Goal: Contribute content: Contribute content

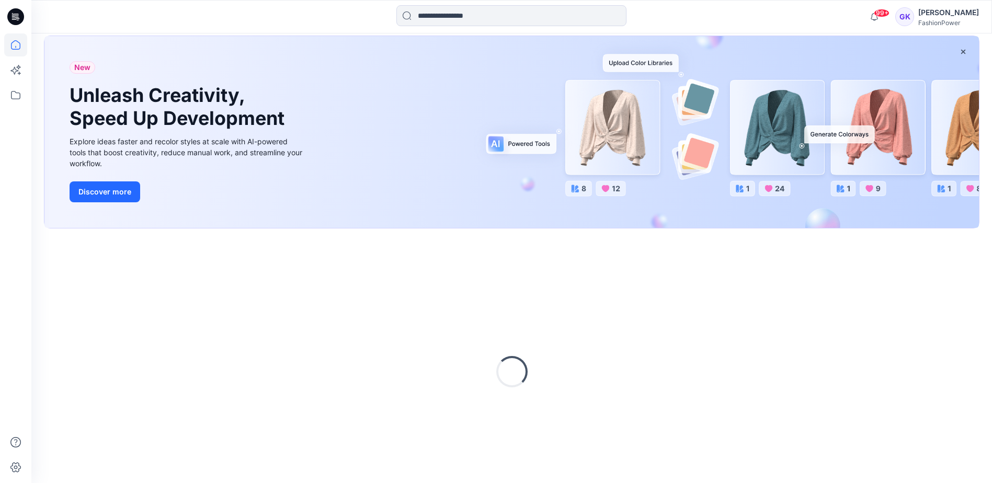
scroll to position [35, 0]
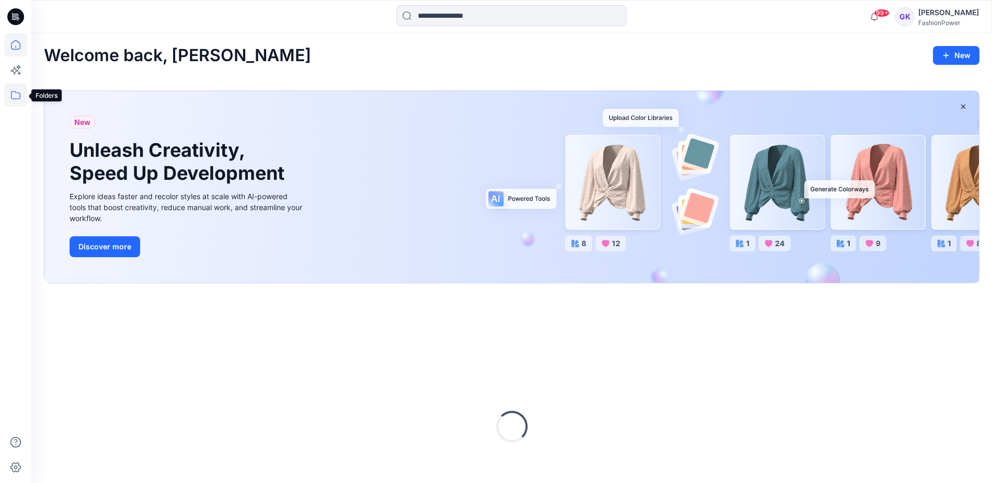
click at [15, 96] on icon at bounding box center [15, 95] width 23 height 23
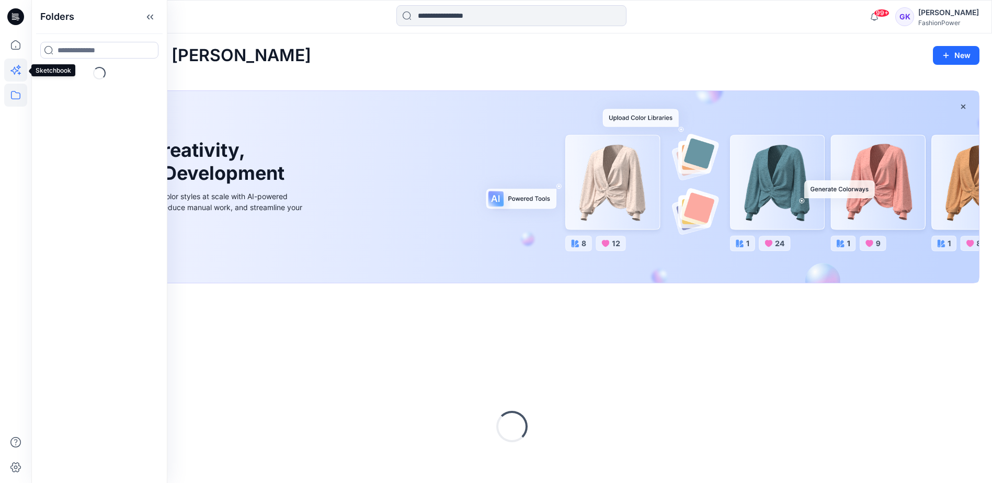
click at [17, 65] on icon at bounding box center [15, 70] width 23 height 23
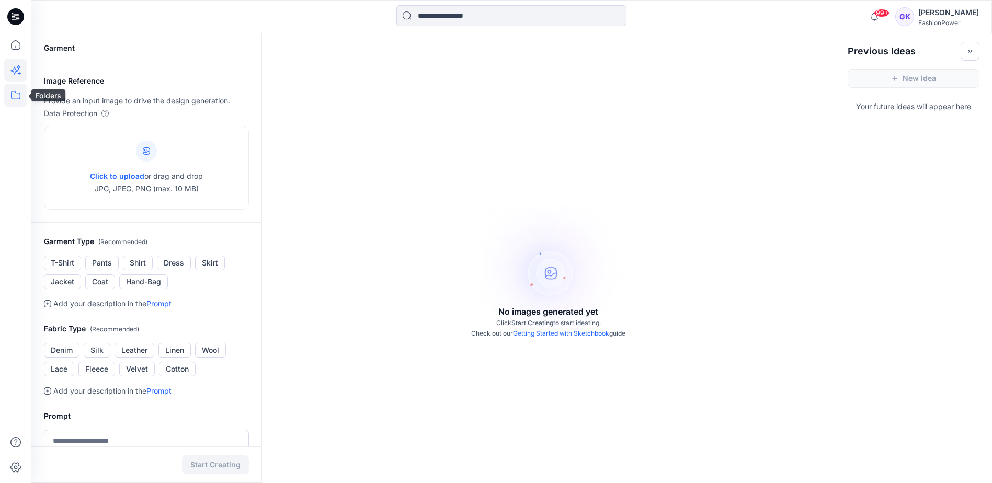
click at [8, 93] on icon at bounding box center [15, 95] width 23 height 23
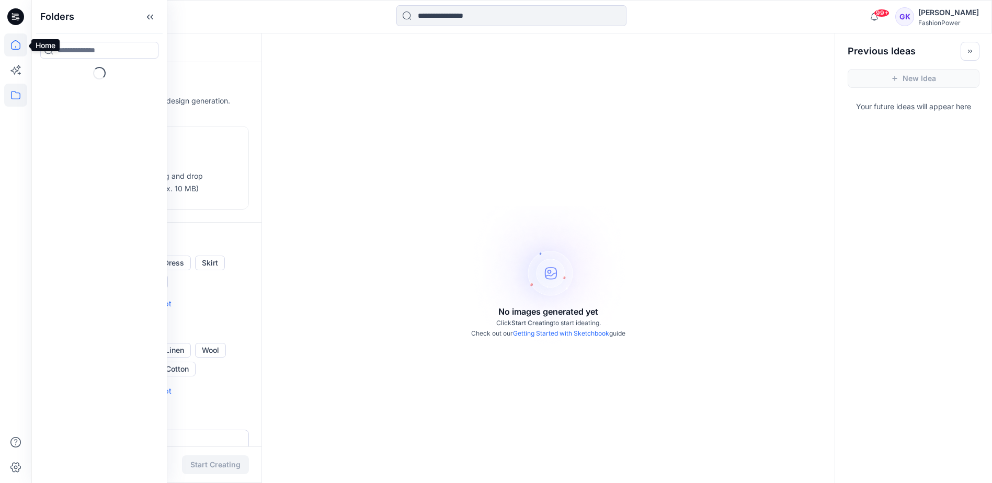
click at [22, 50] on icon at bounding box center [15, 44] width 23 height 23
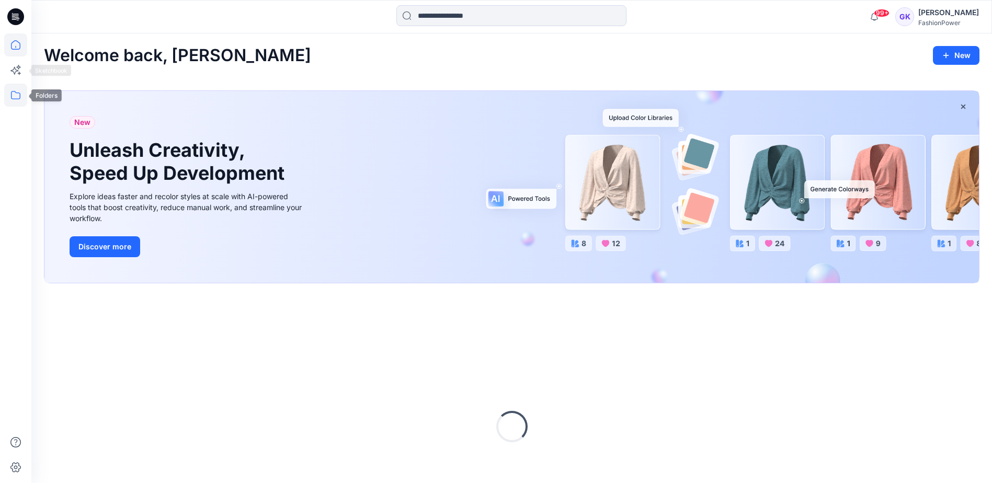
click at [14, 96] on icon at bounding box center [15, 95] width 23 height 23
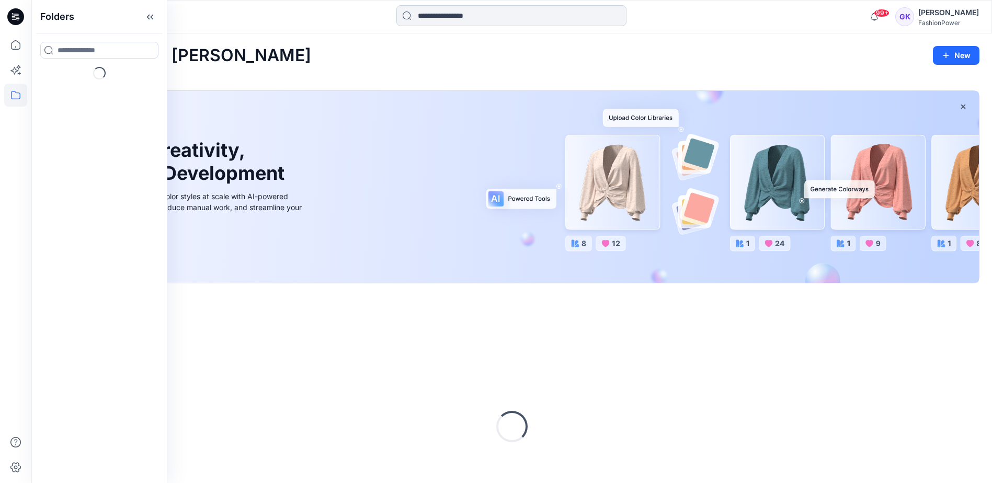
click at [450, 17] on input at bounding box center [511, 15] width 230 height 21
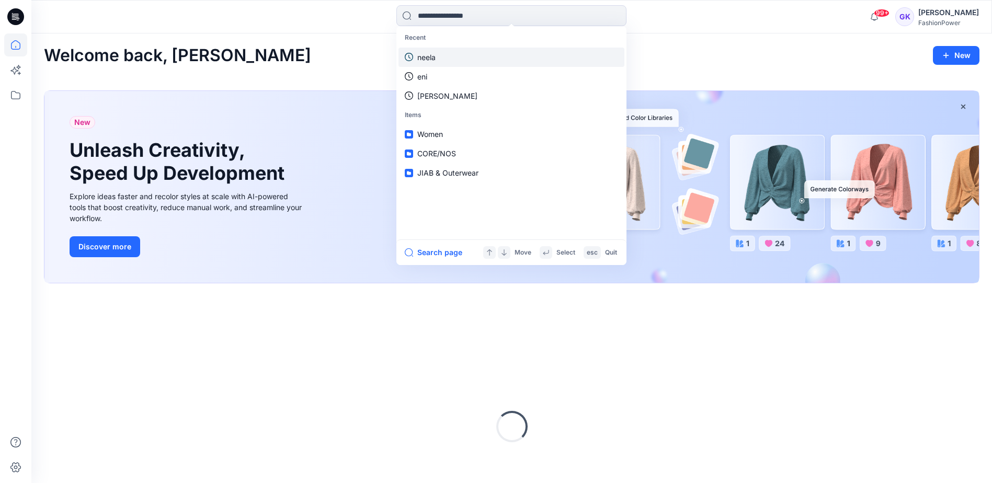
click at [440, 51] on link "neela" at bounding box center [511, 57] width 226 height 19
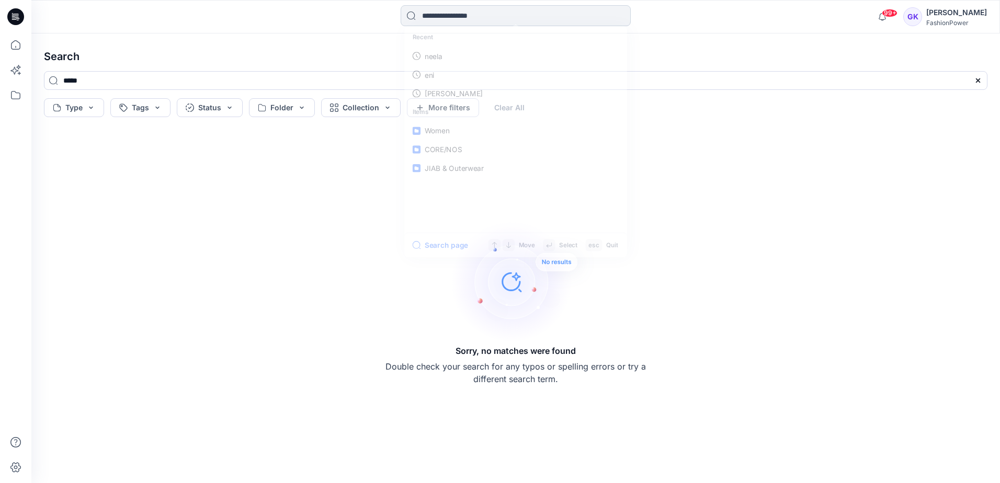
click at [438, 17] on input at bounding box center [516, 15] width 230 height 21
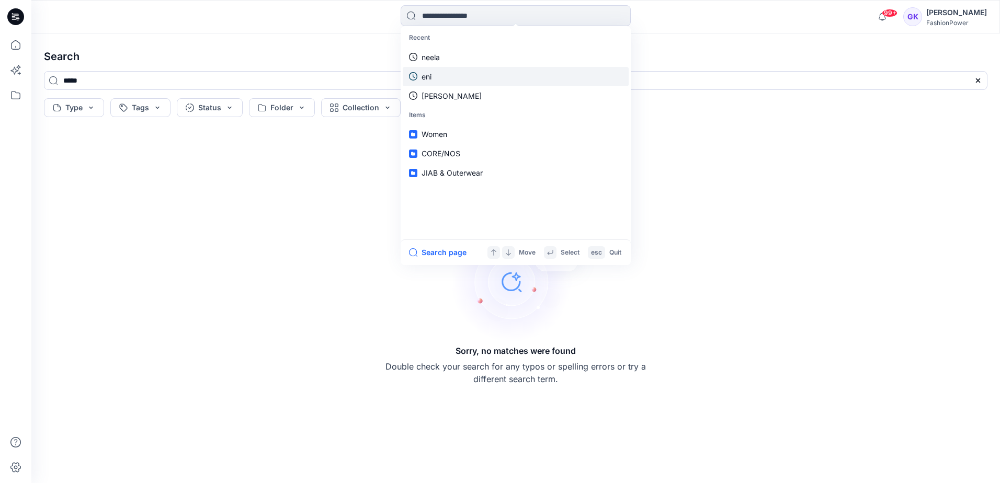
click at [428, 73] on p "eni" at bounding box center [426, 76] width 10 height 11
type input "***"
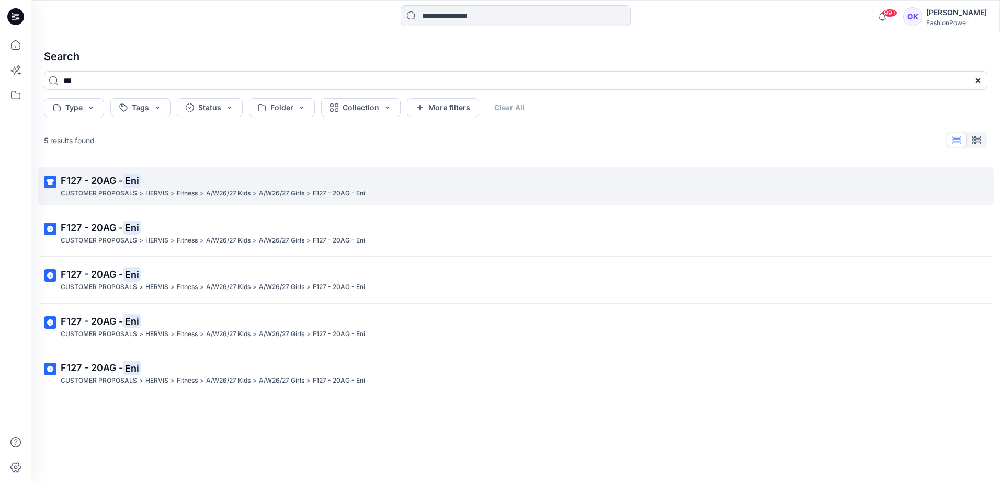
click at [96, 187] on p "F127 - 20AG - Eni" at bounding box center [515, 181] width 908 height 15
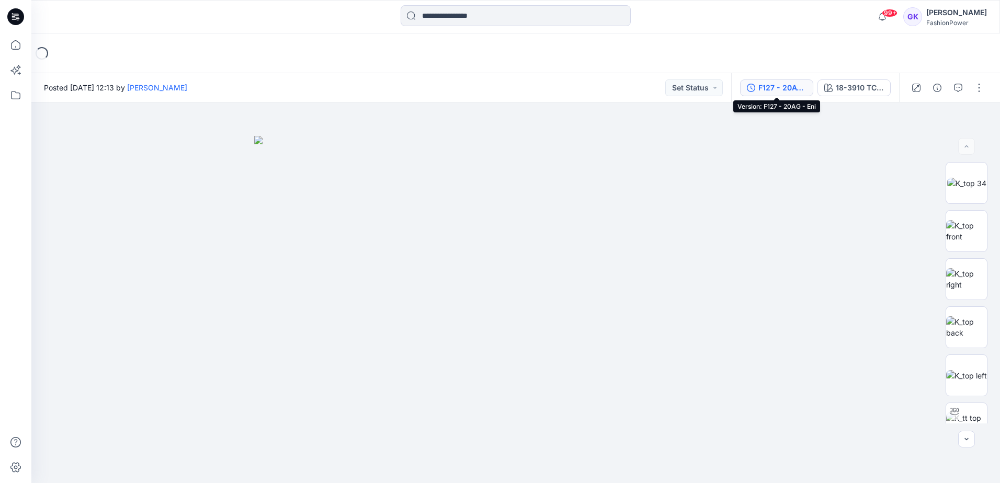
click at [787, 88] on div "F127 - 20AG - Eni" at bounding box center [782, 88] width 48 height 12
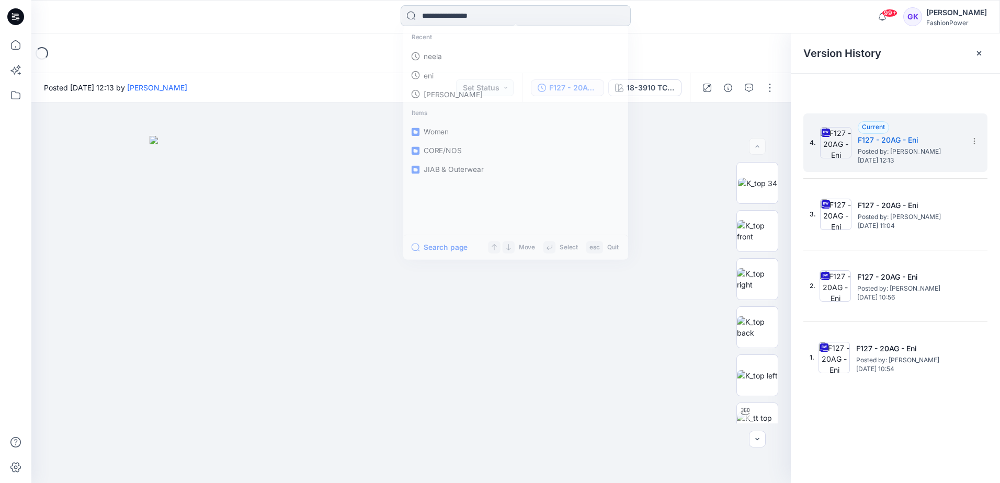
click at [474, 14] on input at bounding box center [516, 15] width 230 height 21
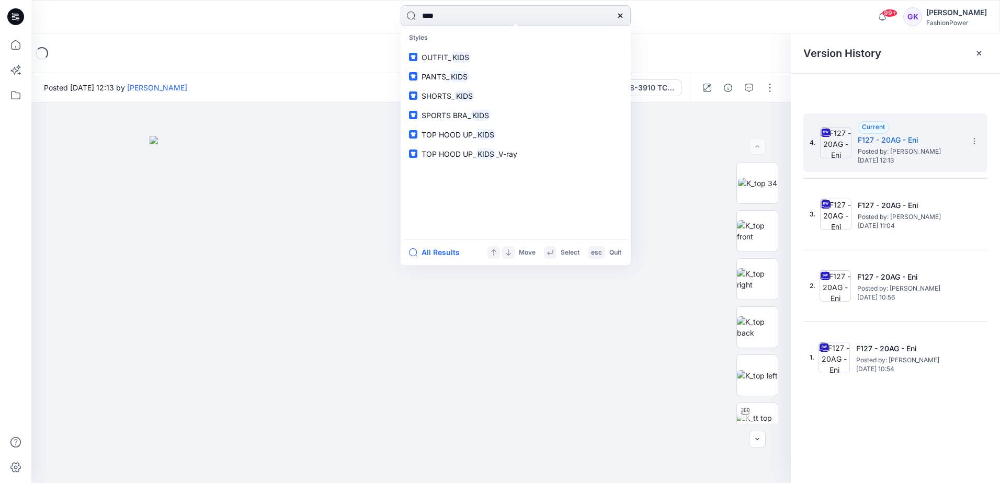
drag, startPoint x: 440, startPoint y: 16, endPoint x: 402, endPoint y: 17, distance: 38.7
click at [402, 17] on input "****" at bounding box center [516, 15] width 230 height 21
click at [289, 67] on div "Loading..." at bounding box center [515, 53] width 968 height 40
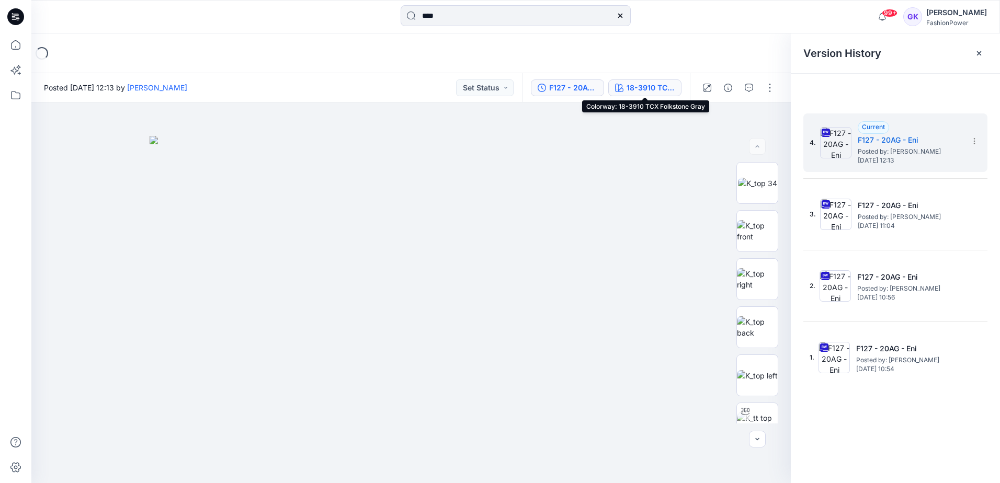
click at [659, 85] on div "18-3910 TCX Folkstone Gray" at bounding box center [650, 88] width 48 height 12
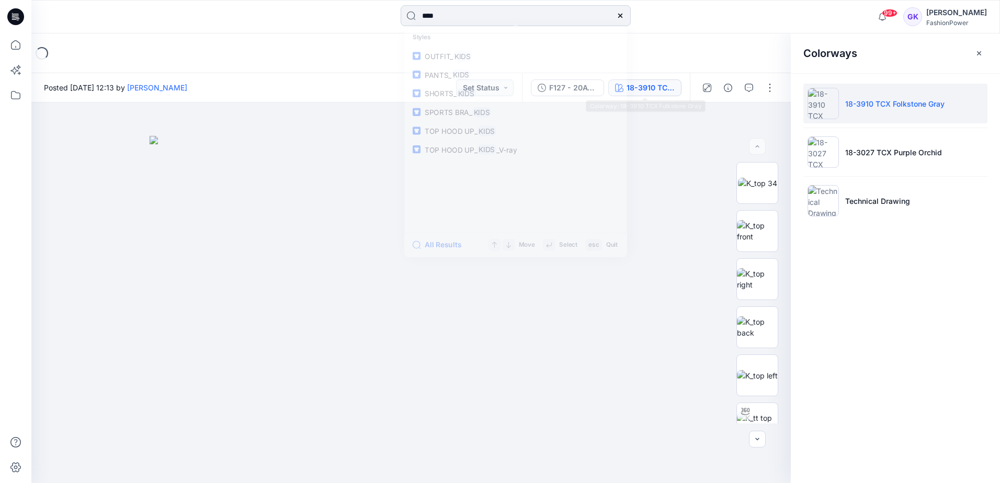
click at [452, 16] on input "****" at bounding box center [516, 15] width 230 height 21
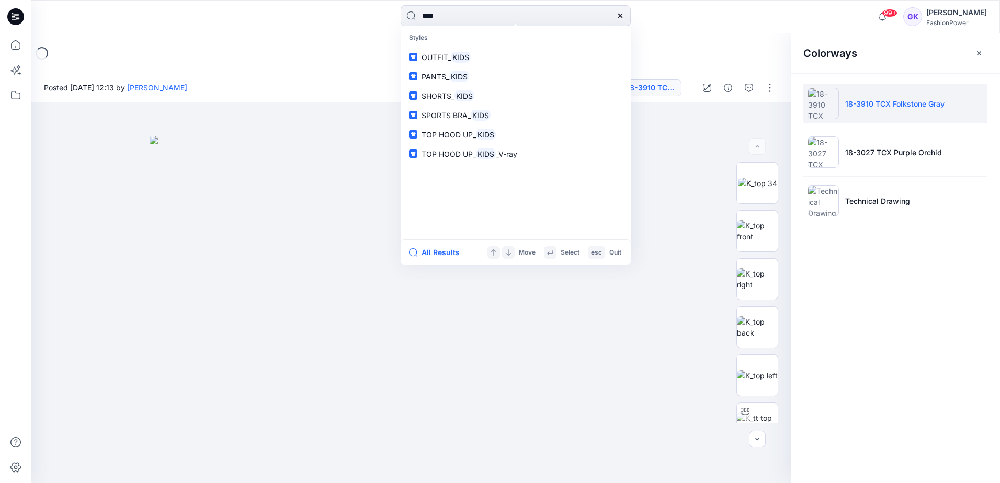
drag, startPoint x: 451, startPoint y: 17, endPoint x: 374, endPoint y: 19, distance: 76.9
click at [374, 19] on div "**** Styles OUTFIT_ KIDS PANTS_ KIDS SHORTS_ KIDS SPORTS BRA_ KIDS TOP HOOD UP_…" at bounding box center [515, 16] width 484 height 23
type input "******"
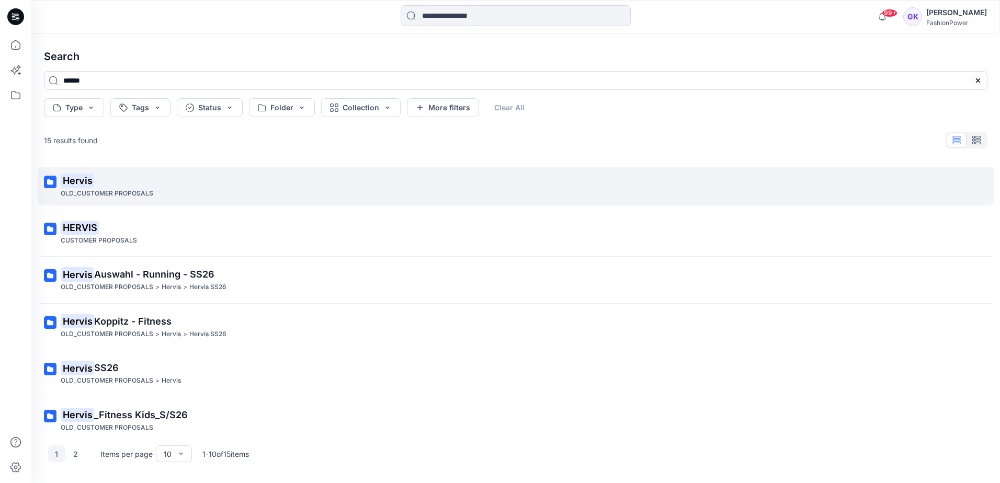
click at [75, 184] on mark "Hervis" at bounding box center [77, 180] width 33 height 15
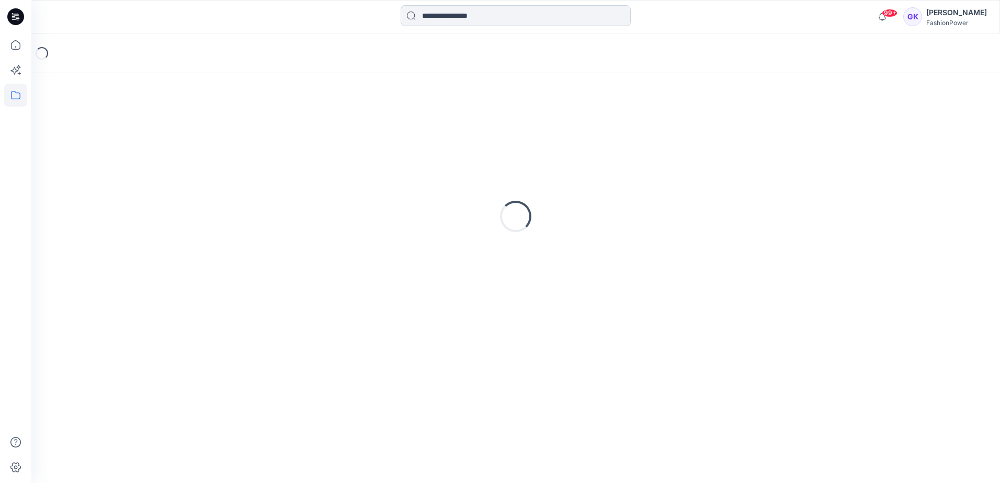
click at [468, 15] on input at bounding box center [516, 15] width 230 height 21
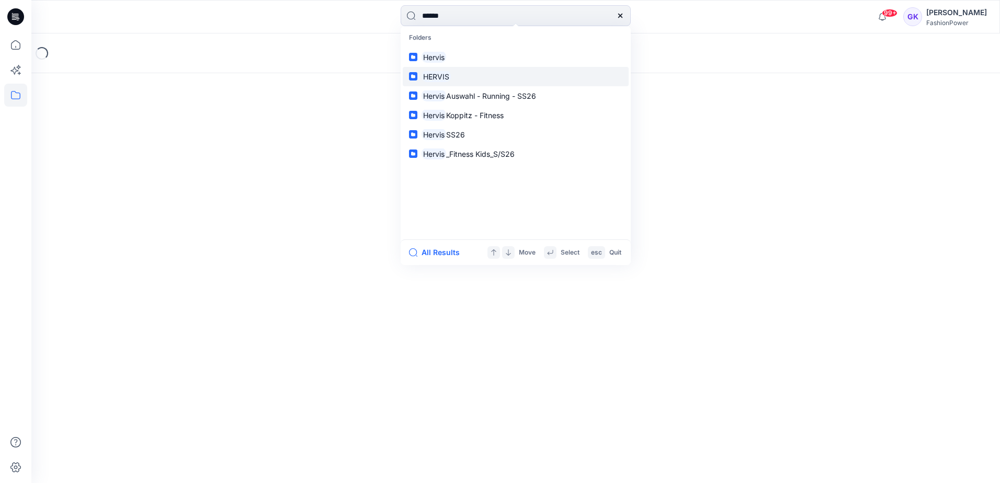
type input "******"
click at [436, 72] on mark "HERVIS" at bounding box center [435, 77] width 29 height 12
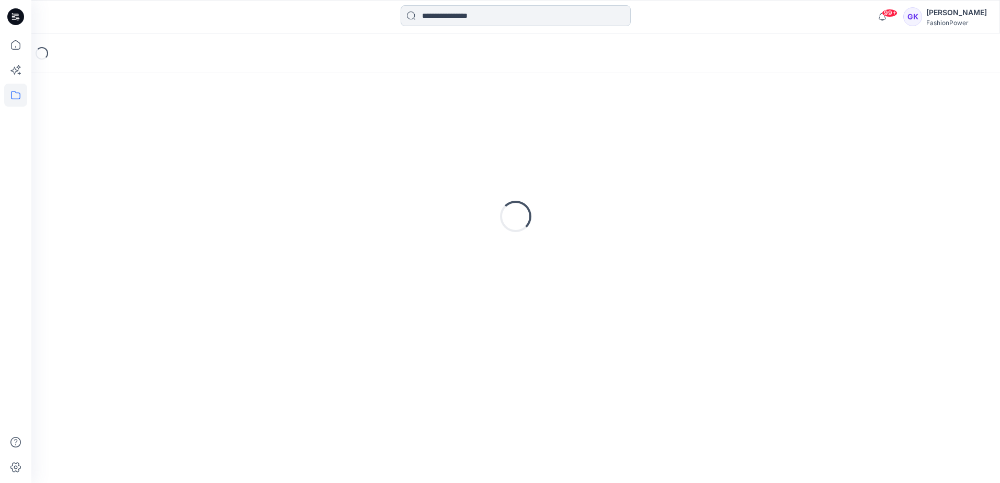
click at [474, 19] on input at bounding box center [516, 15] width 230 height 21
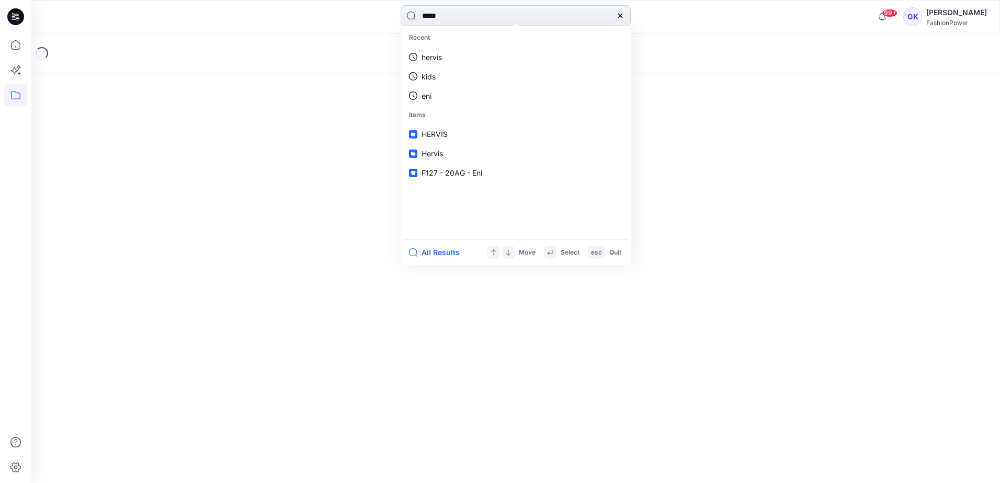
type input "******"
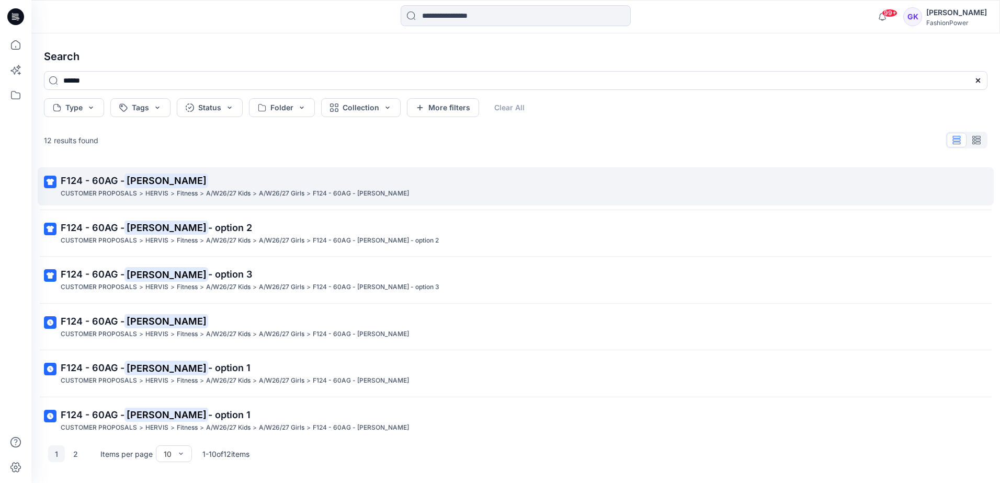
click at [96, 178] on span "F124 - 60AG -" at bounding box center [93, 180] width 64 height 11
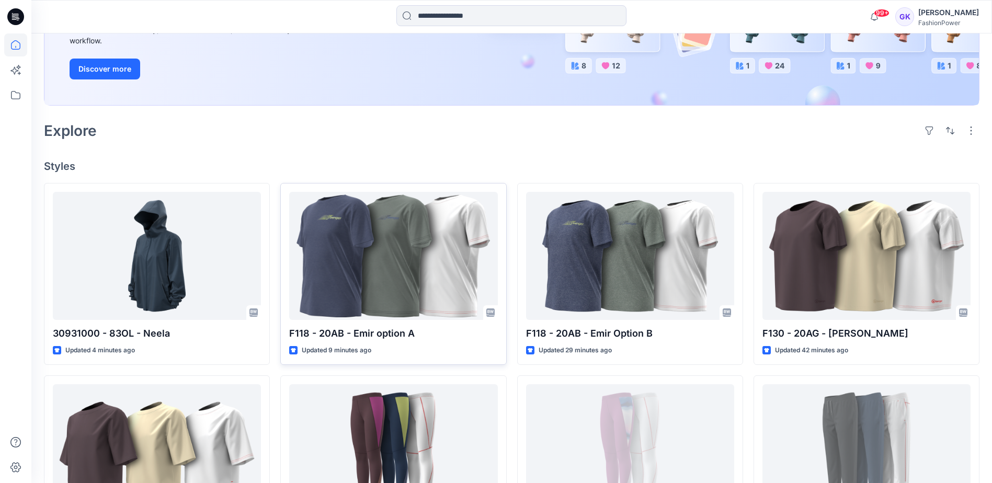
scroll to position [209, 0]
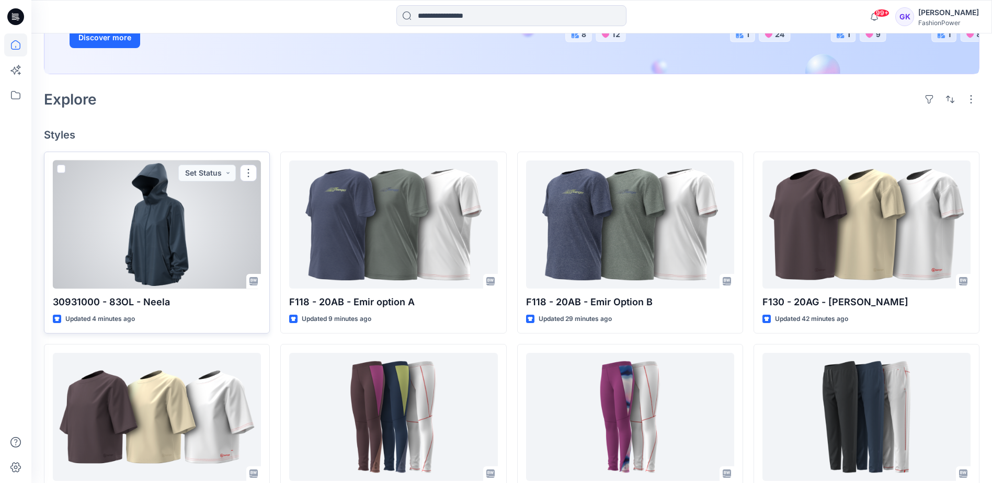
click at [179, 248] on div at bounding box center [157, 225] width 208 height 128
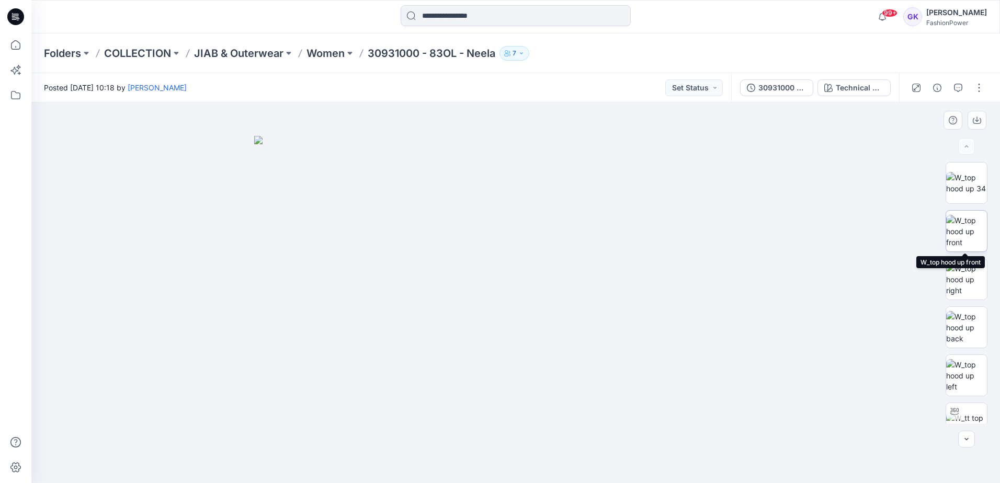
click at [967, 233] on img at bounding box center [966, 231] width 41 height 33
click at [979, 121] on icon "button" at bounding box center [977, 120] width 8 height 8
click at [973, 327] on img at bounding box center [966, 327] width 41 height 33
click at [977, 118] on icon "button" at bounding box center [977, 120] width 8 height 8
click at [964, 373] on img at bounding box center [966, 375] width 41 height 33
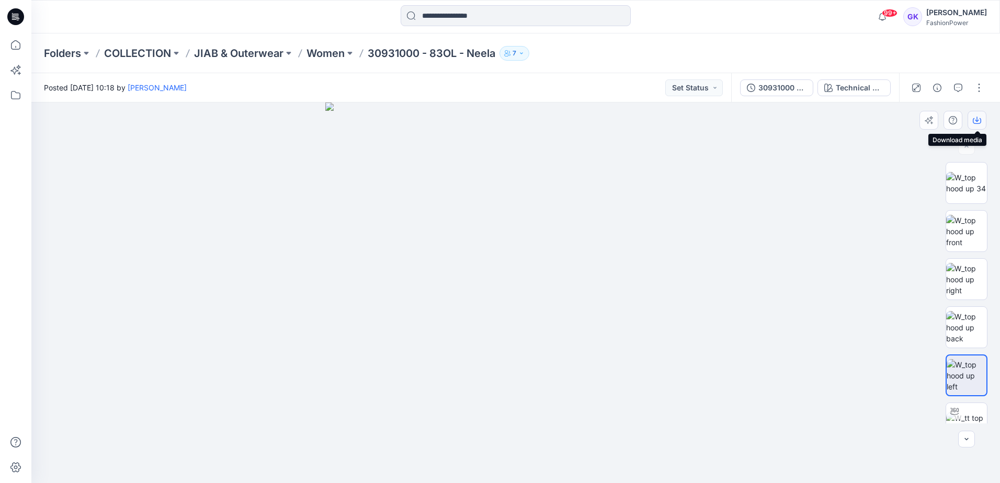
click at [976, 120] on icon "button" at bounding box center [977, 119] width 4 height 5
click at [665, 166] on img at bounding box center [515, 292] width 381 height 381
click at [876, 85] on div "Technical Drawing" at bounding box center [860, 88] width 48 height 12
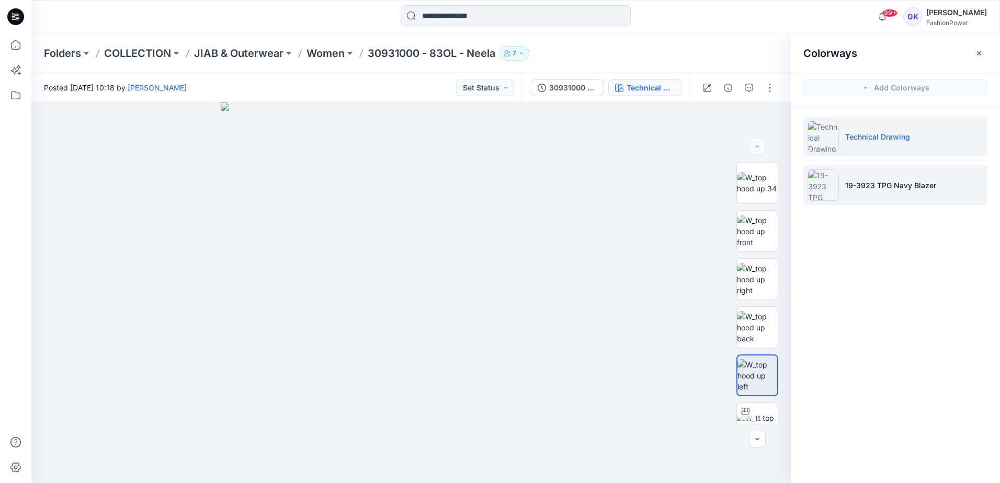
click at [895, 180] on p "19-3923 TPG Navy Blazer" at bounding box center [890, 185] width 91 height 11
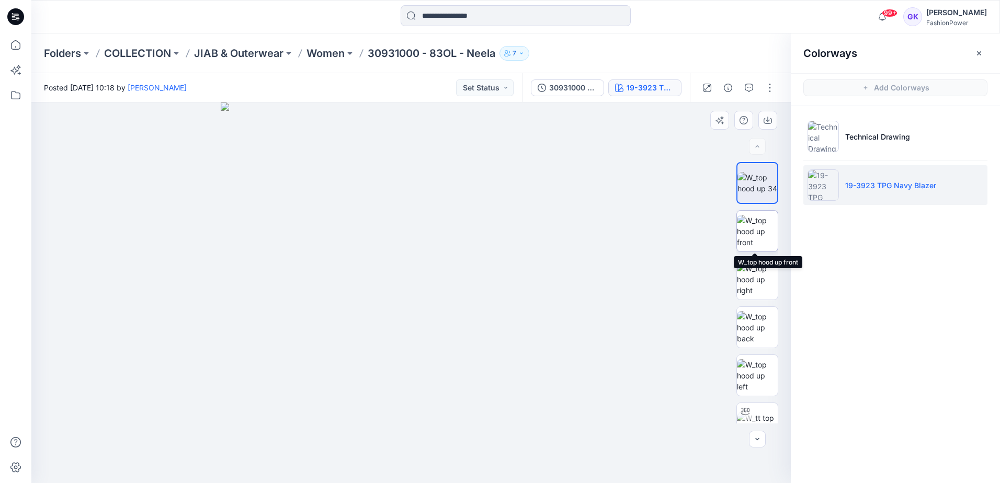
click at [757, 234] on img at bounding box center [757, 231] width 41 height 33
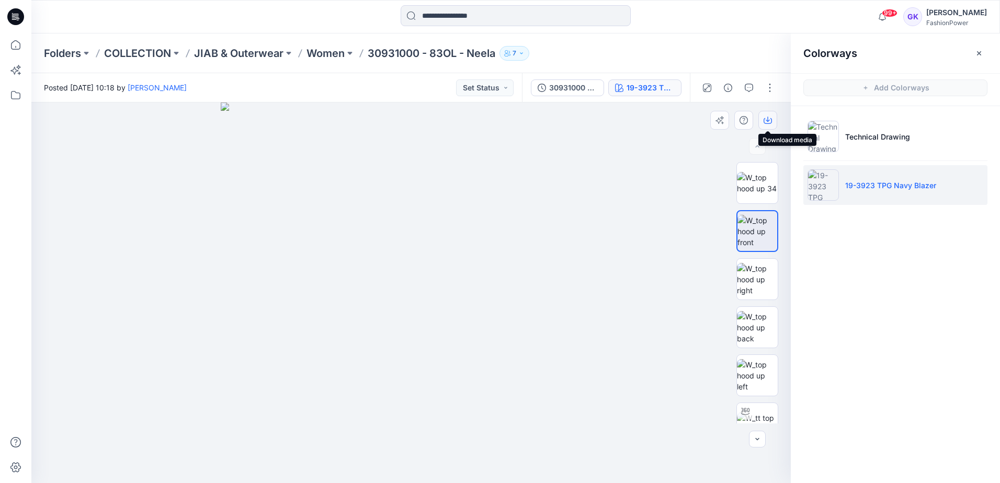
click at [772, 119] on button "button" at bounding box center [767, 120] width 19 height 19
click at [756, 322] on img at bounding box center [757, 327] width 41 height 33
click at [768, 120] on icon "button" at bounding box center [767, 120] width 8 height 8
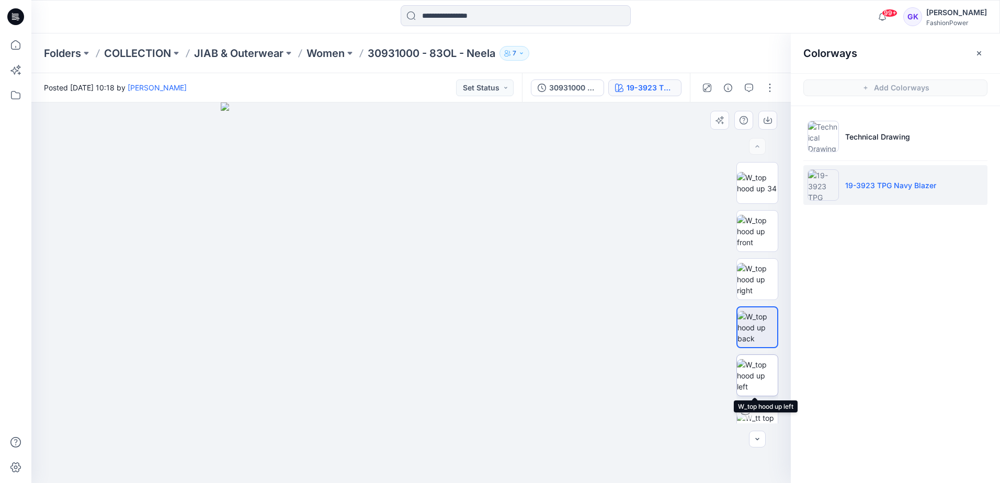
drag, startPoint x: 751, startPoint y: 373, endPoint x: 755, endPoint y: 354, distance: 19.2
click at [751, 373] on img at bounding box center [757, 375] width 41 height 33
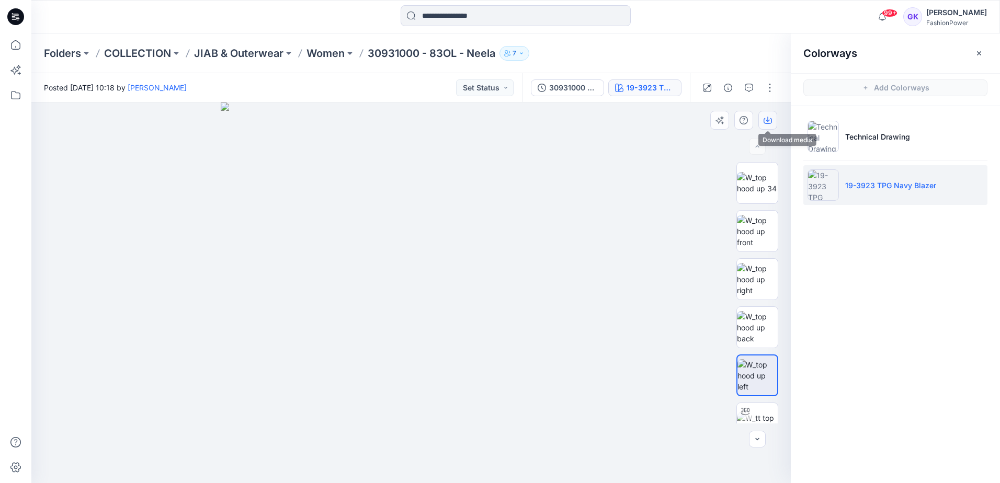
click at [771, 118] on icon "button" at bounding box center [767, 121] width 8 height 6
click at [598, 148] on img at bounding box center [411, 292] width 381 height 381
click at [770, 85] on button "button" at bounding box center [769, 87] width 17 height 17
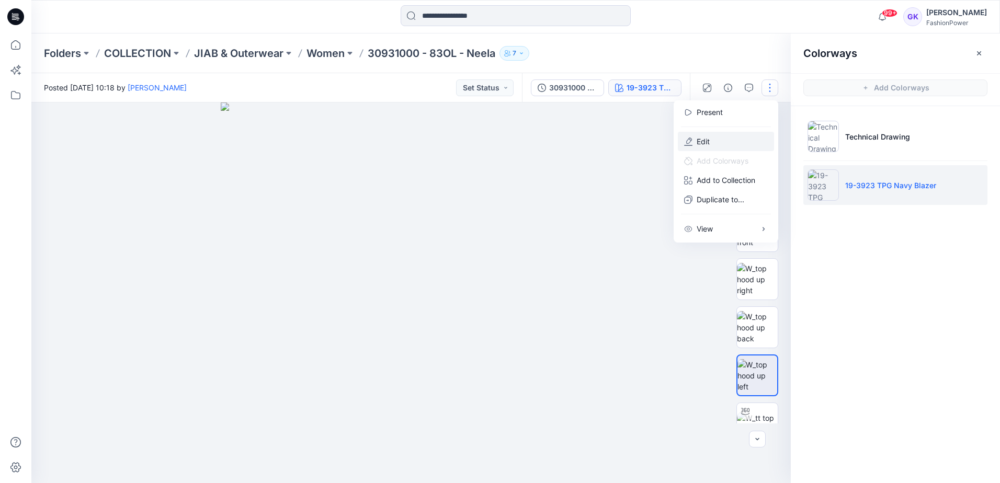
click at [722, 141] on button "Edit" at bounding box center [726, 141] width 96 height 19
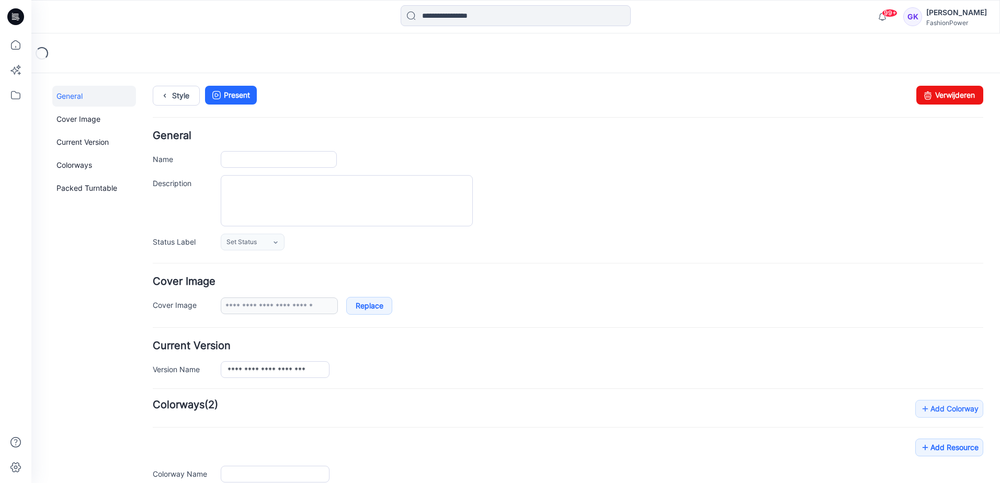
type input "**********"
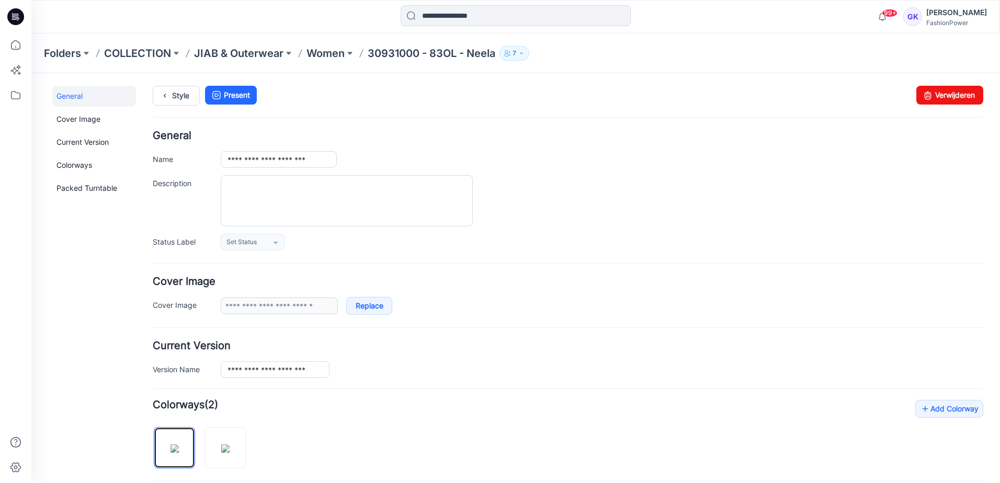
drag, startPoint x: 178, startPoint y: 447, endPoint x: 199, endPoint y: 446, distance: 21.5
click at [250, 446] on div at bounding box center [203, 443] width 101 height 54
drag, startPoint x: 177, startPoint y: 448, endPoint x: 271, endPoint y: 452, distance: 94.2
click at [334, 52] on p "Women" at bounding box center [325, 53] width 38 height 15
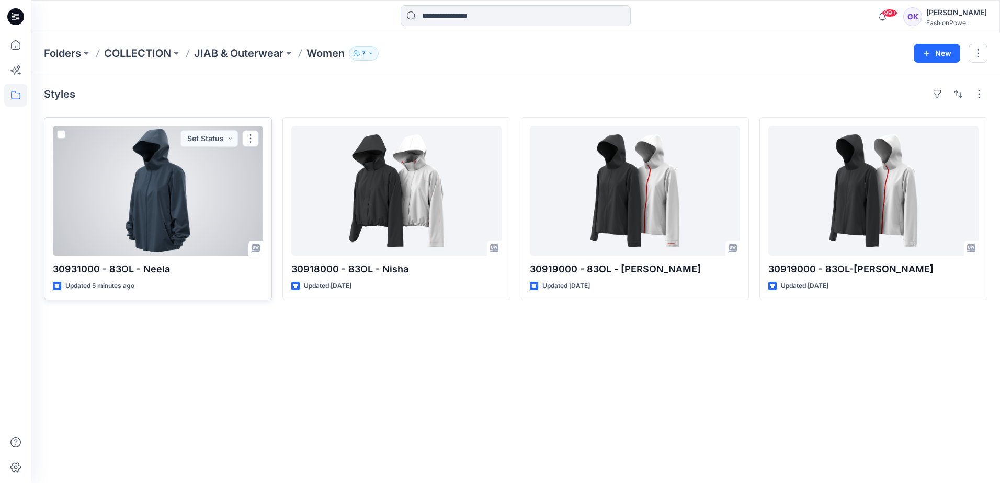
click at [184, 198] on div at bounding box center [158, 191] width 210 height 130
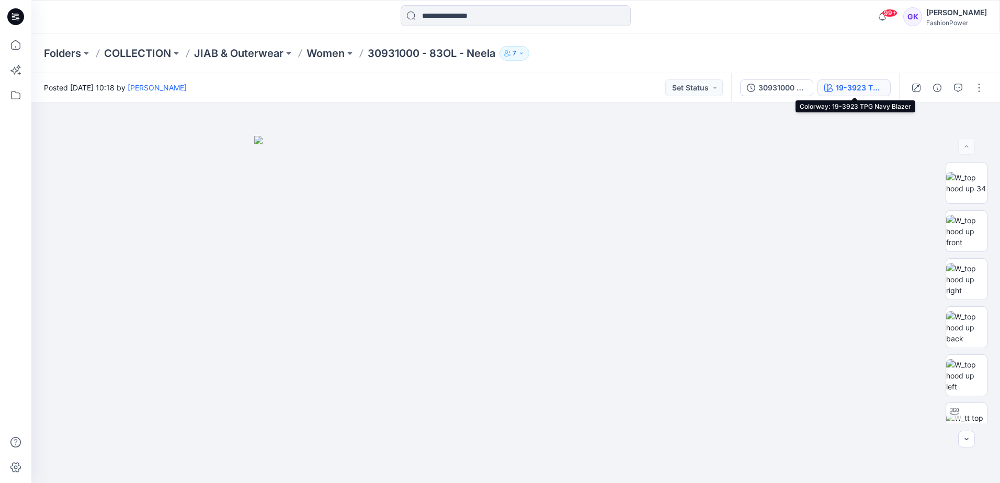
click at [858, 89] on div "19-3923 TPG Navy Blazer" at bounding box center [860, 88] width 48 height 12
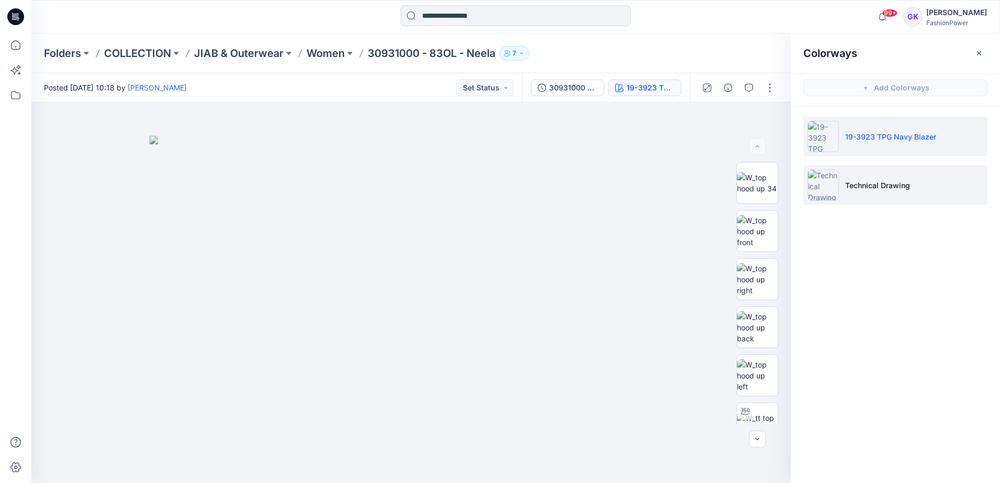
click at [886, 184] on p "Technical Drawing" at bounding box center [877, 185] width 65 height 11
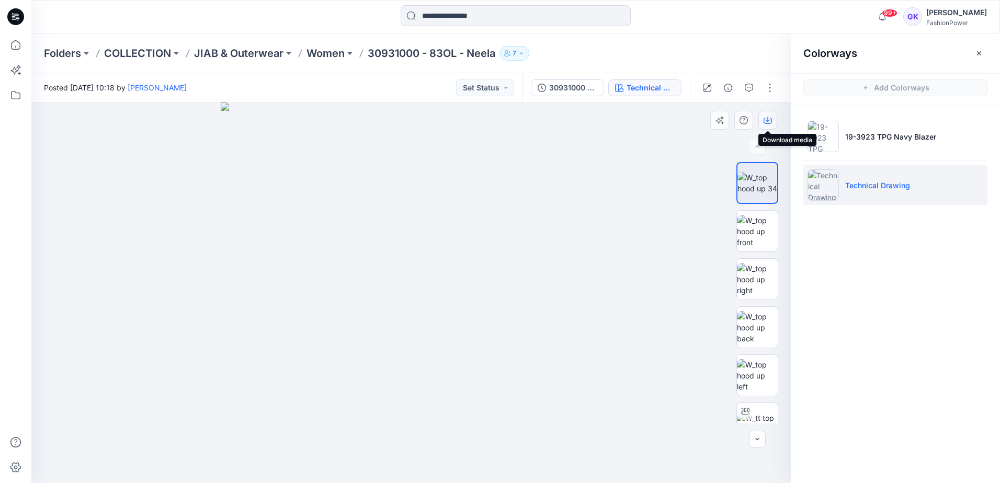
click at [770, 118] on icon "button" at bounding box center [767, 120] width 8 height 8
click at [648, 155] on div at bounding box center [410, 292] width 759 height 381
click at [773, 87] on button "button" at bounding box center [769, 87] width 17 height 17
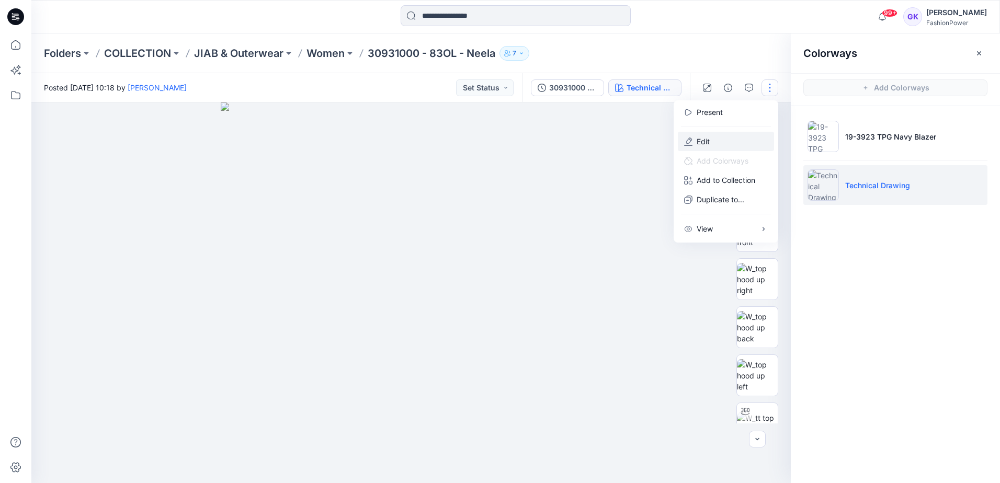
click at [714, 140] on button "Edit" at bounding box center [726, 141] width 96 height 19
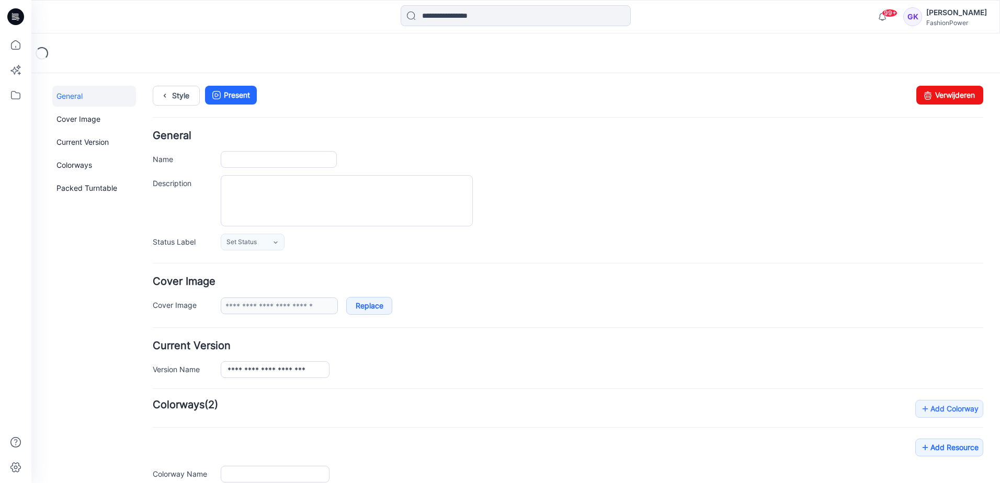
type input "**********"
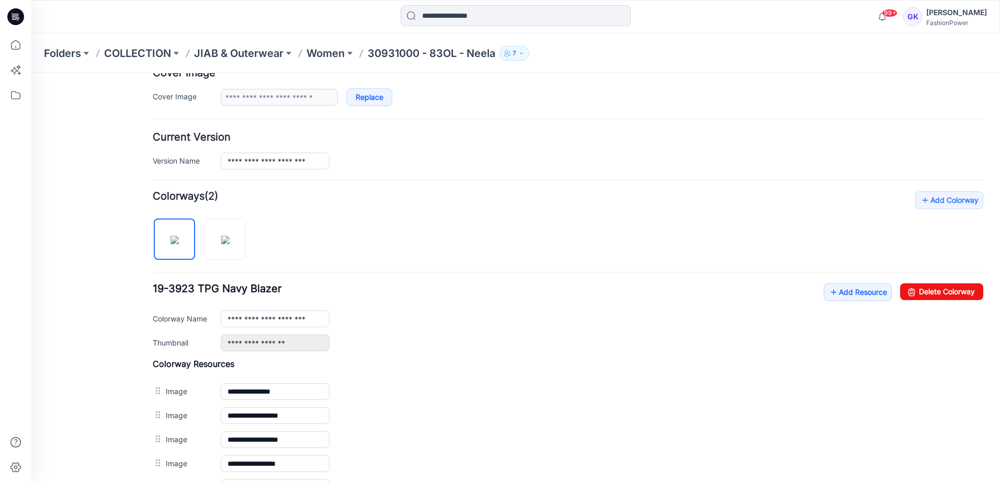
scroll to position [209, 0]
click at [230, 240] on img at bounding box center [225, 239] width 8 height 8
type input "**********"
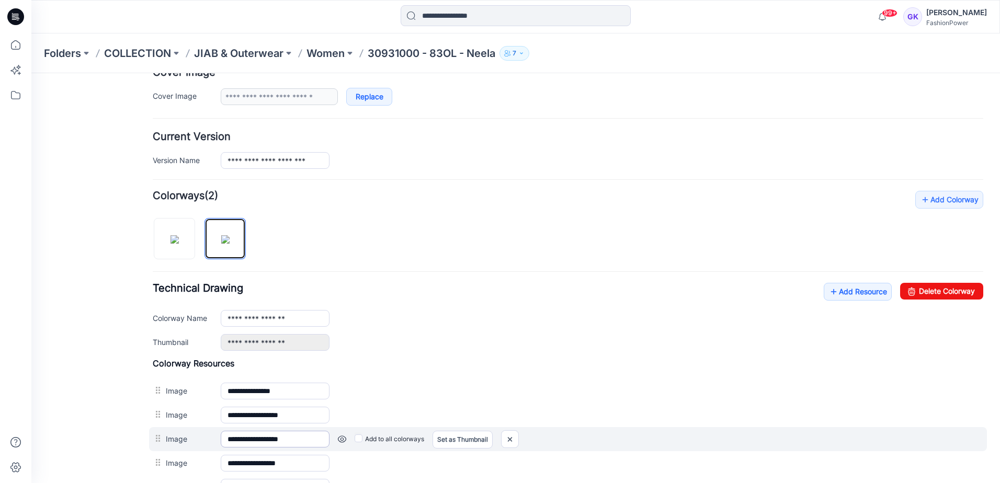
scroll to position [261, 0]
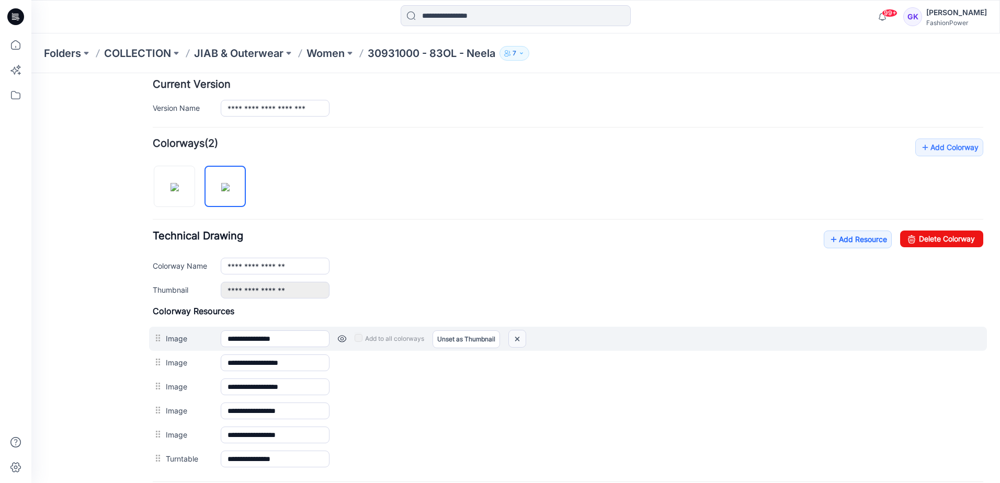
click at [524, 338] on img at bounding box center [517, 338] width 17 height 17
